Goal: Transaction & Acquisition: Purchase product/service

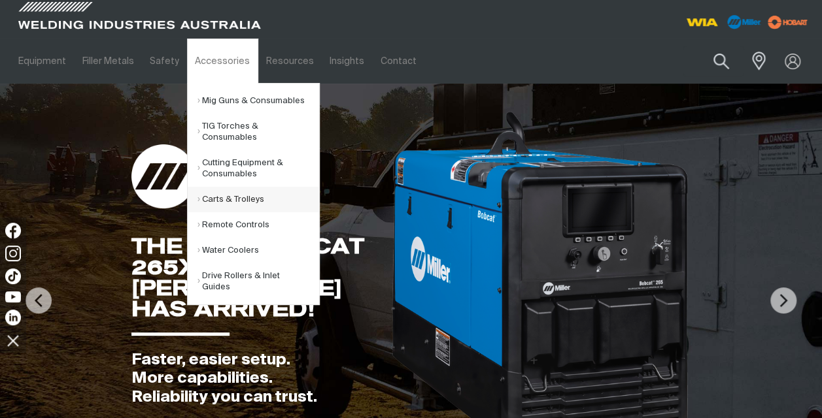
click at [238, 195] on link "Carts & Trolleys" at bounding box center [258, 199] width 122 height 25
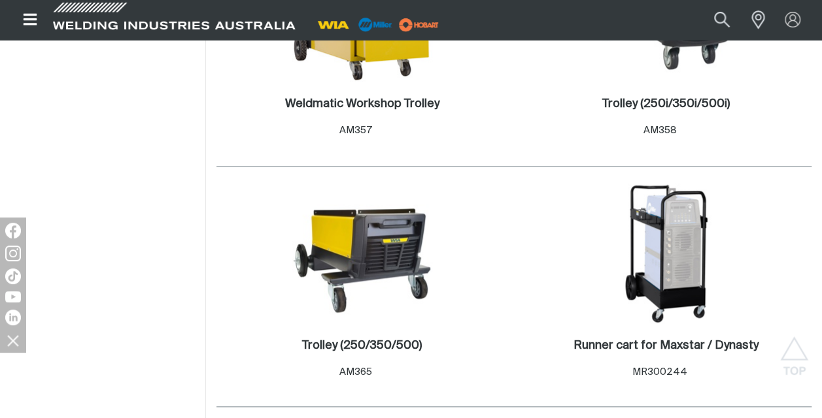
scroll to position [353, 0]
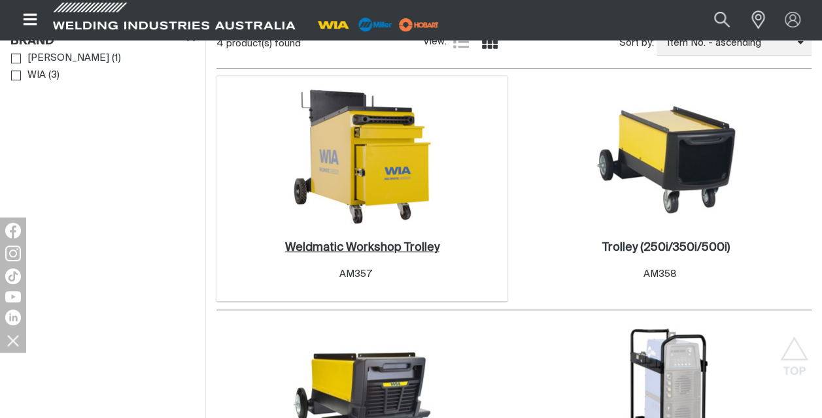
click at [397, 246] on h2 "Weldmatic Workshop Trolley ." at bounding box center [362, 248] width 154 height 12
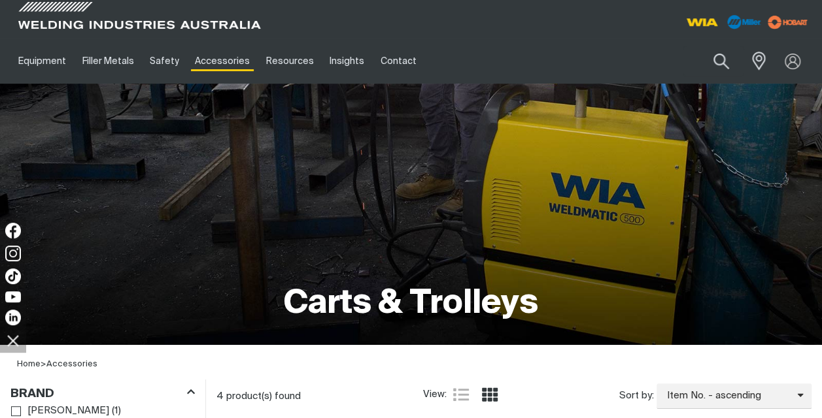
click at [365, 16] on div at bounding box center [210, 19] width 401 height 39
click at [359, 14] on div at bounding box center [210, 19] width 401 height 39
